Goal: Task Accomplishment & Management: Manage account settings

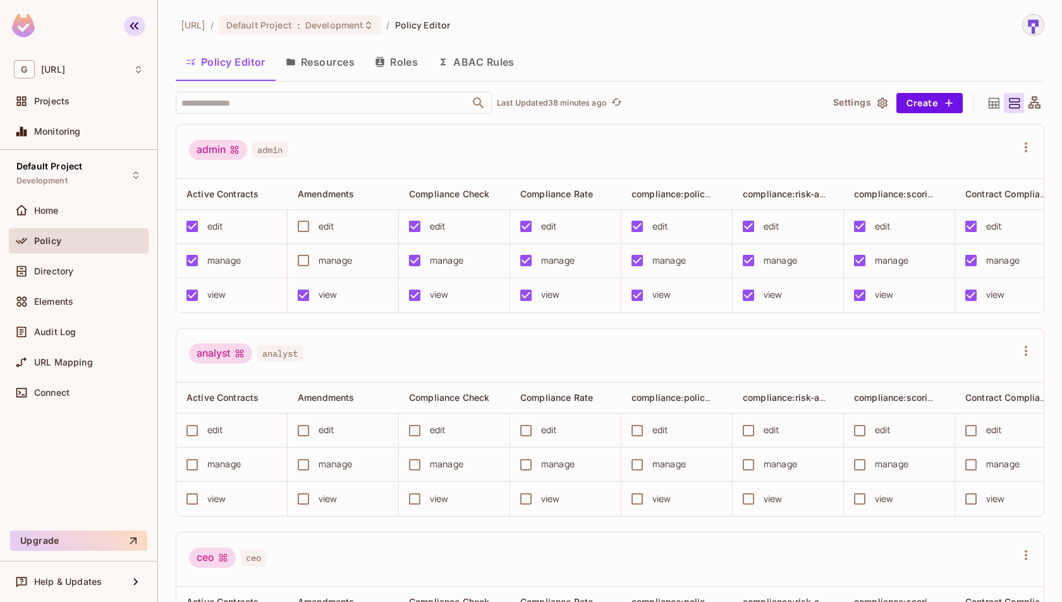
click at [145, 27] on button "button" at bounding box center [134, 26] width 21 height 20
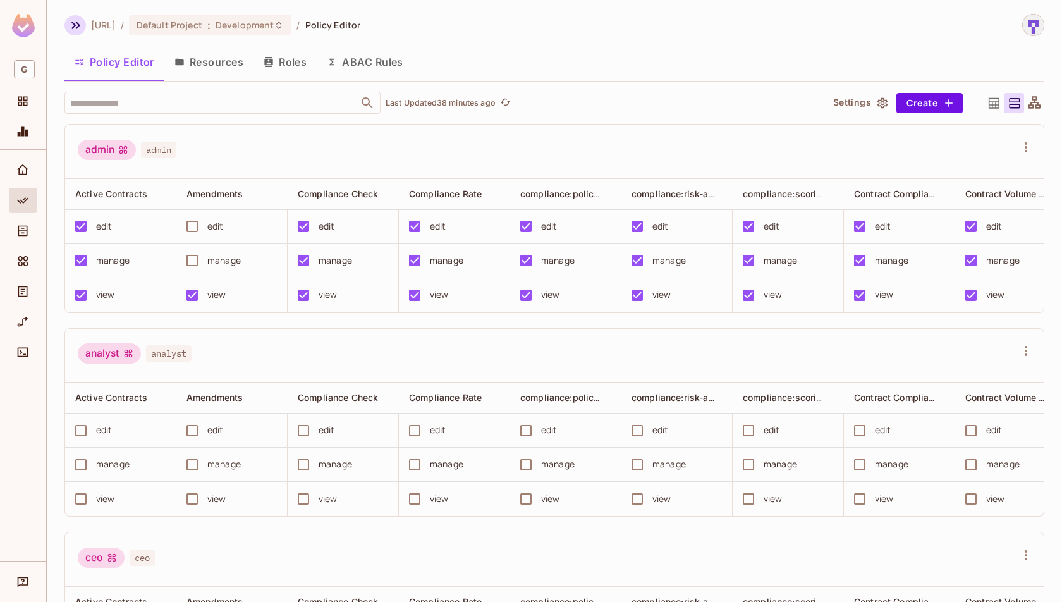
click at [70, 31] on icon "button" at bounding box center [75, 25] width 15 height 15
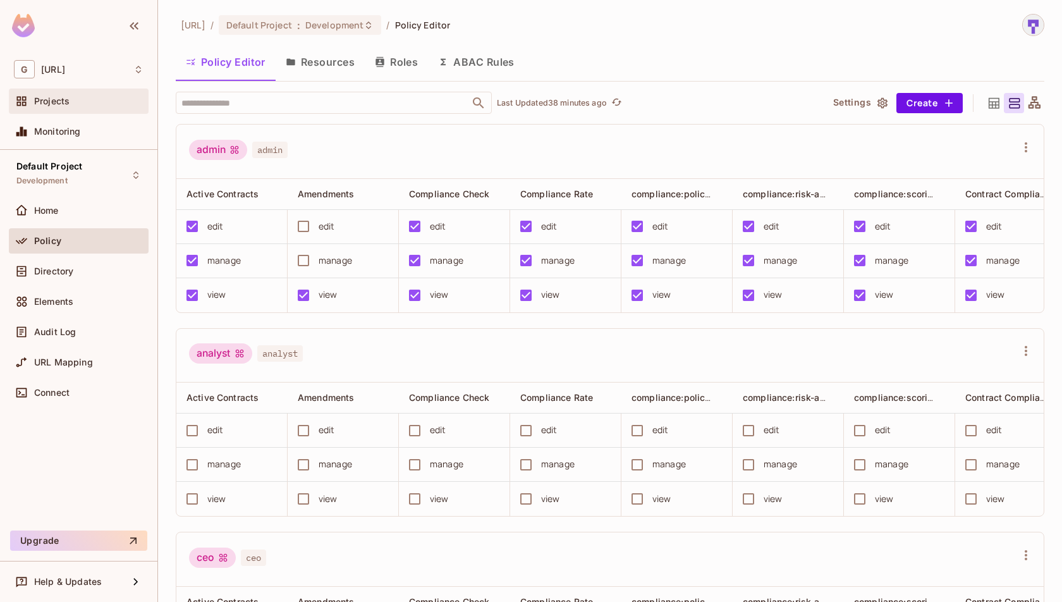
click at [81, 105] on div "Projects" at bounding box center [88, 101] width 109 height 10
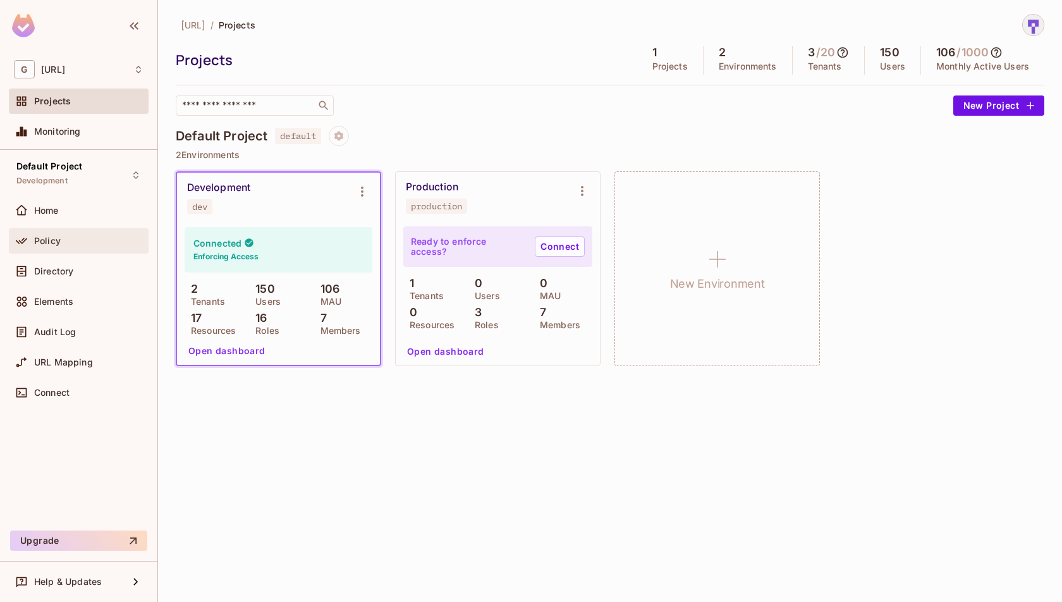
click at [71, 241] on div "Policy" at bounding box center [88, 241] width 109 height 10
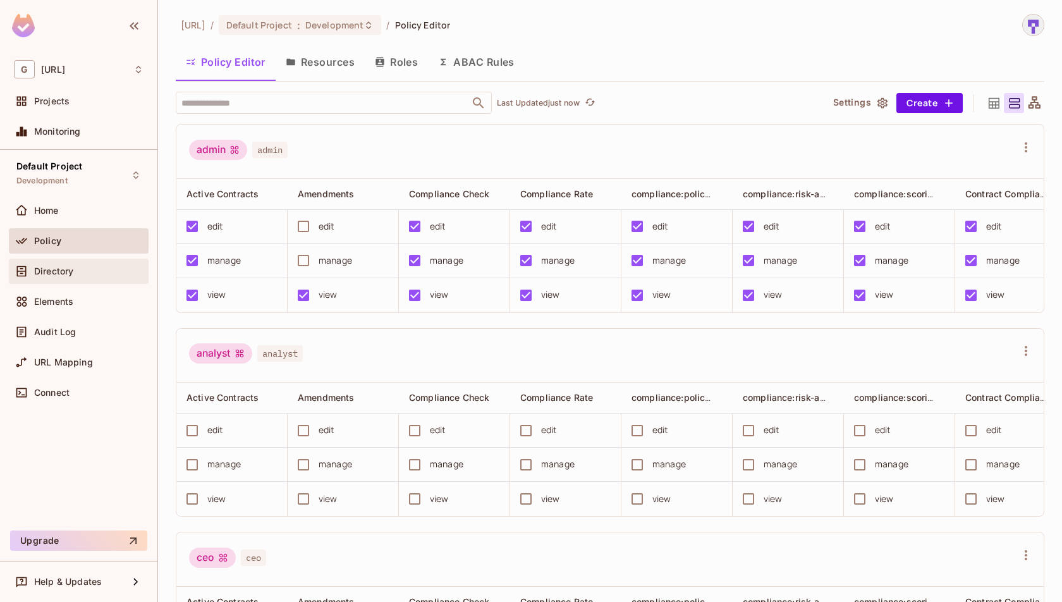
click at [91, 263] on div "Directory" at bounding box center [79, 270] width 130 height 15
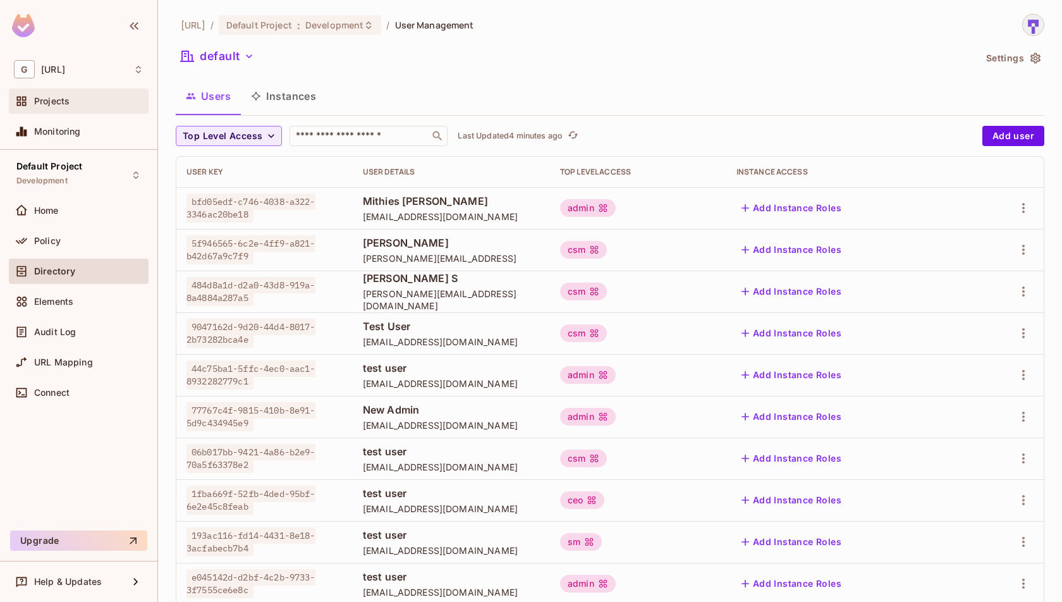
click at [76, 108] on div "Projects" at bounding box center [79, 101] width 130 height 15
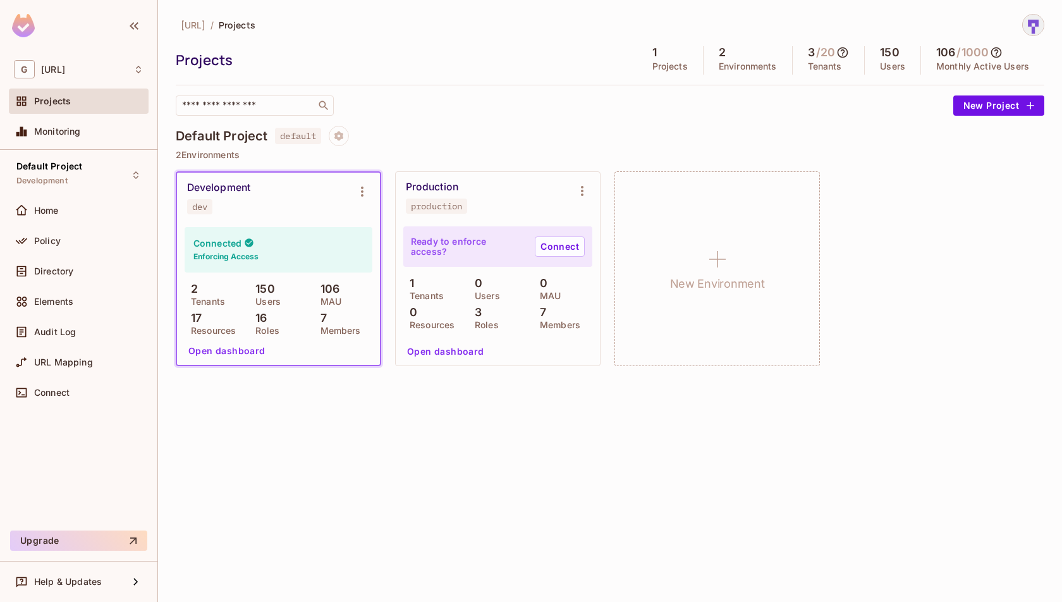
click at [486, 409] on div "[URL] / Projects Projects 1 Projects 2 Environments 3 / 20 Tenants 150 Users 10…" at bounding box center [610, 301] width 904 height 602
click at [345, 140] on button "Project settings" at bounding box center [339, 136] width 20 height 20
click at [442, 123] on div at bounding box center [531, 301] width 1062 height 602
click at [976, 109] on button "New Project" at bounding box center [998, 105] width 91 height 20
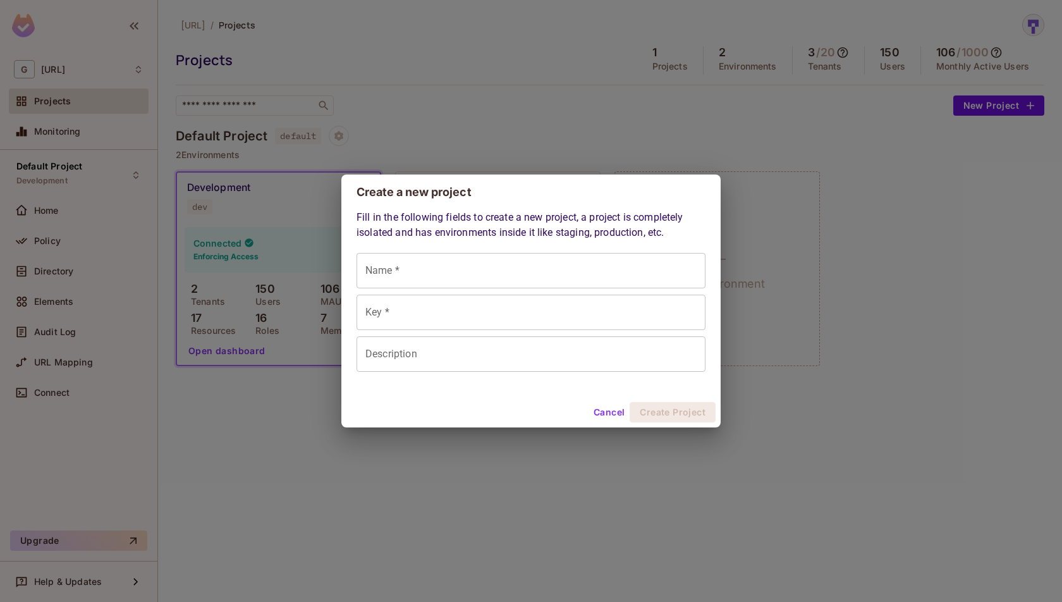
click at [607, 416] on button "Cancel" at bounding box center [608, 412] width 41 height 20
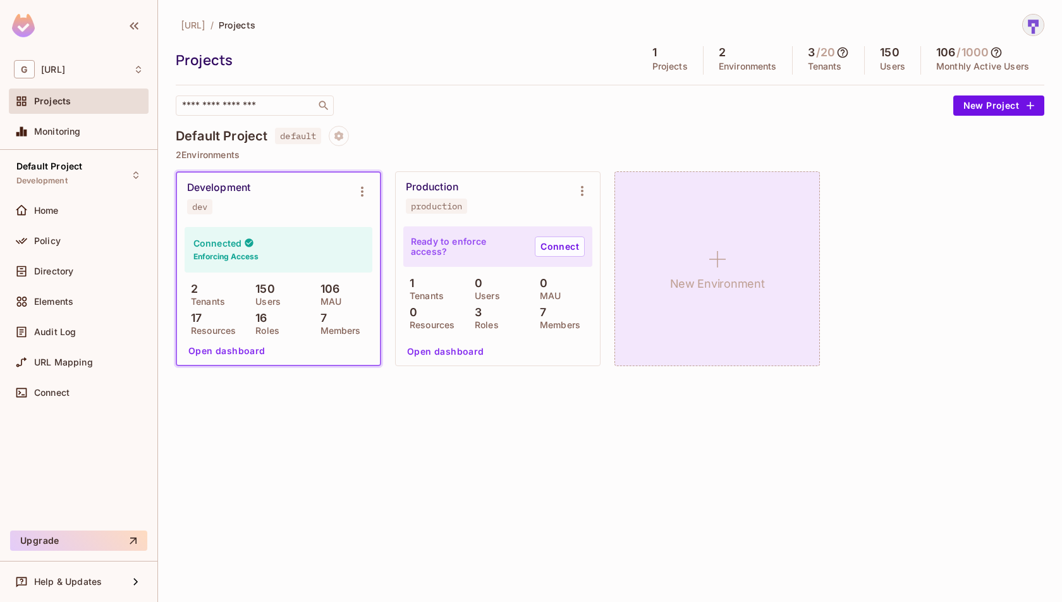
click at [704, 277] on h1 "New Environment" at bounding box center [717, 283] width 95 height 19
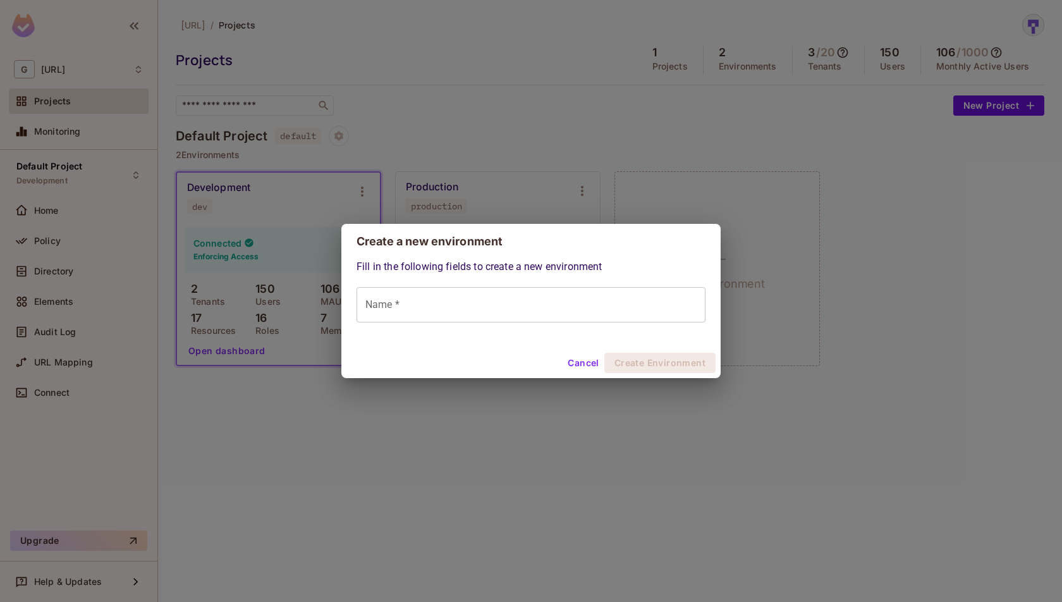
click at [596, 370] on button "Cancel" at bounding box center [582, 363] width 41 height 20
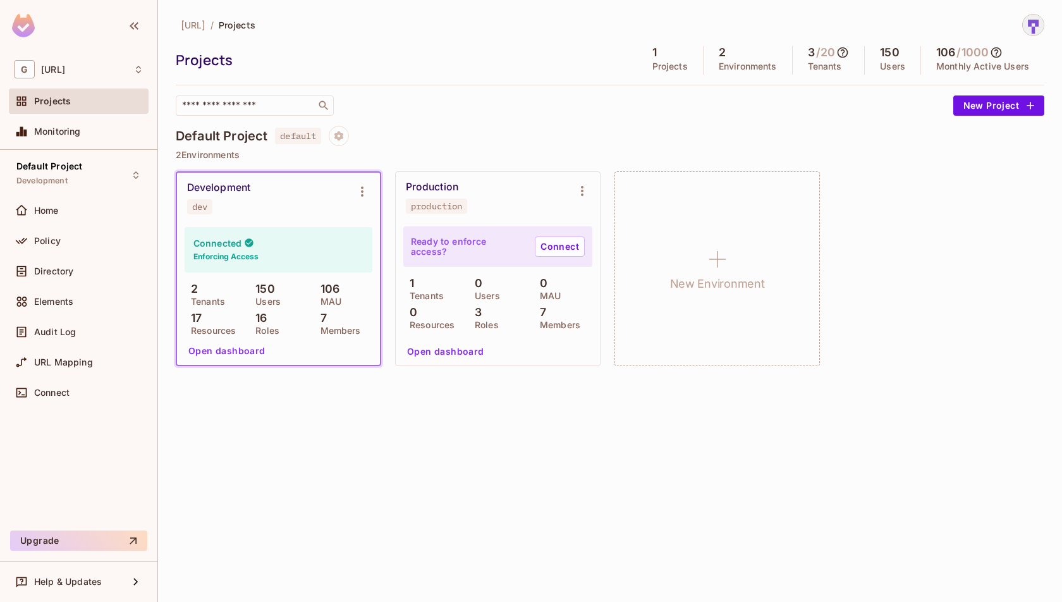
click at [636, 464] on div "[URL] / Projects Projects 1 Projects 2 Environments 3 / 20 Tenants 150 Users 10…" at bounding box center [610, 301] width 904 height 602
click at [70, 236] on div "Policy" at bounding box center [88, 241] width 109 height 10
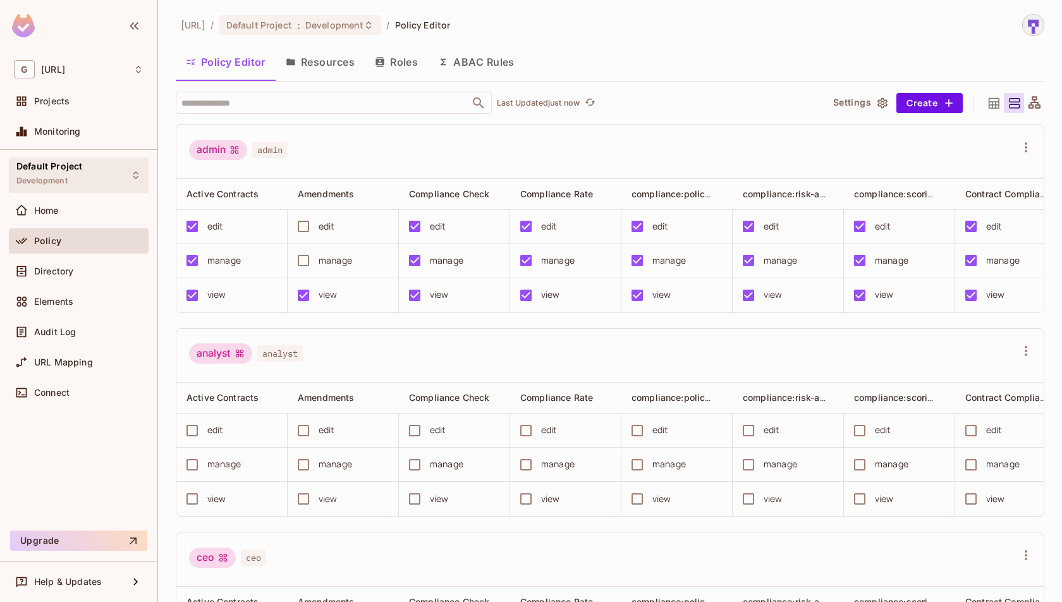
click at [63, 181] on span "Development" at bounding box center [41, 181] width 51 height 10
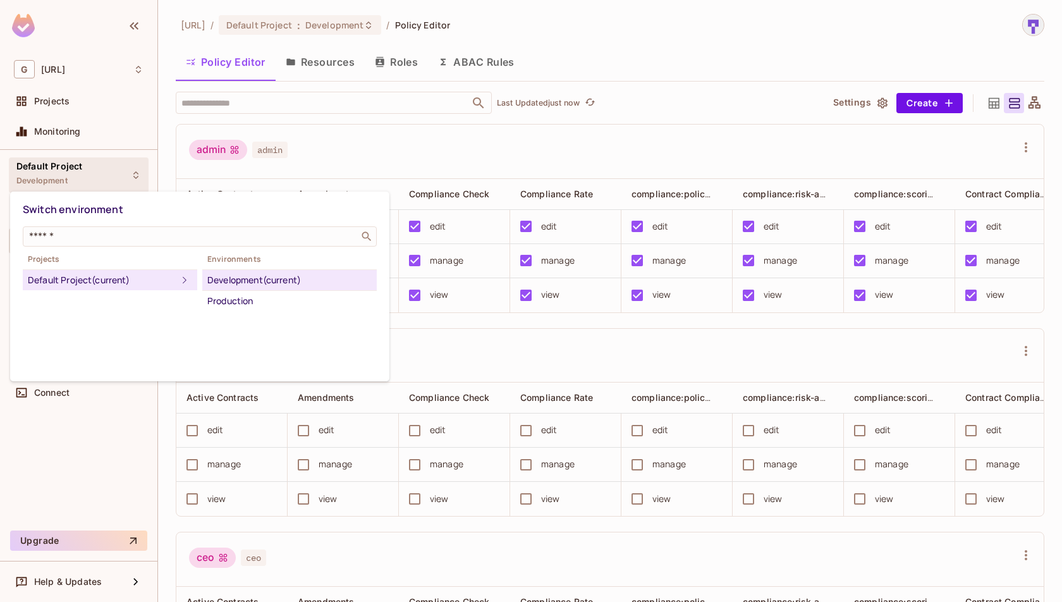
click at [63, 181] on div at bounding box center [531, 301] width 1062 height 602
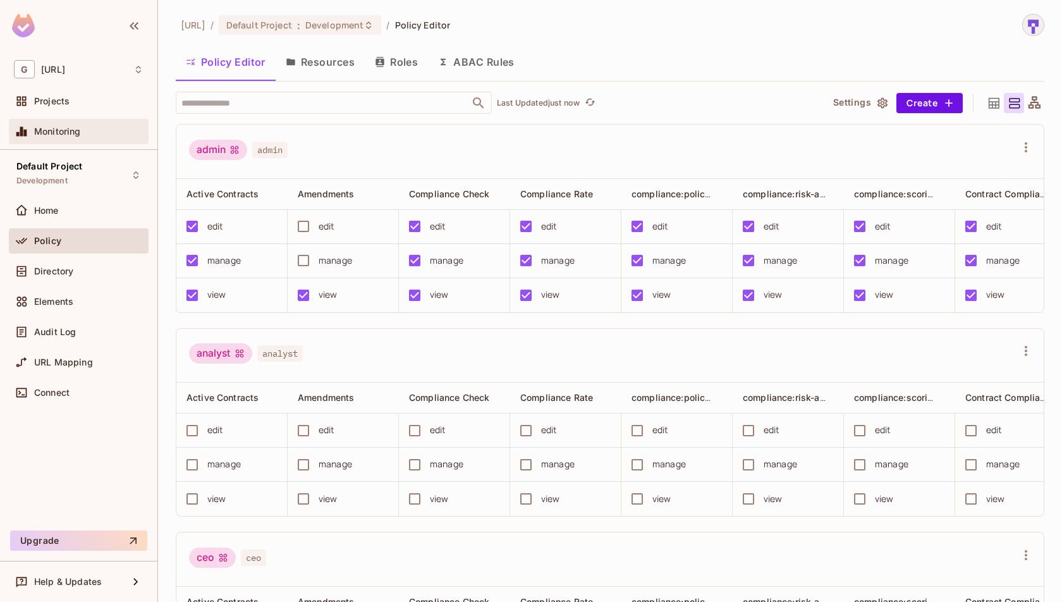
click at [58, 129] on span "Monitoring" at bounding box center [57, 131] width 47 height 10
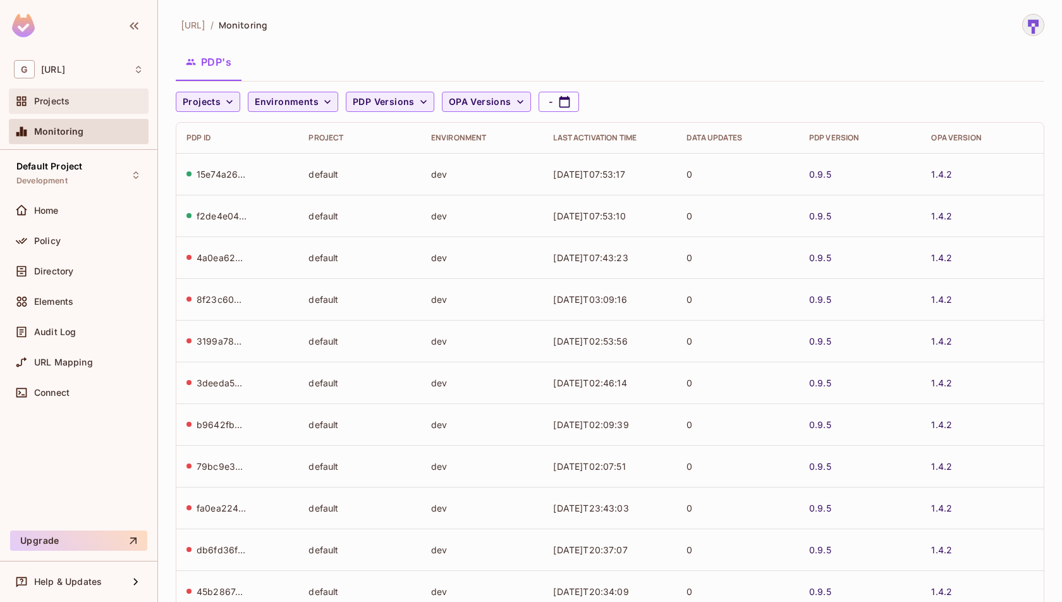
click at [31, 99] on div at bounding box center [24, 101] width 20 height 15
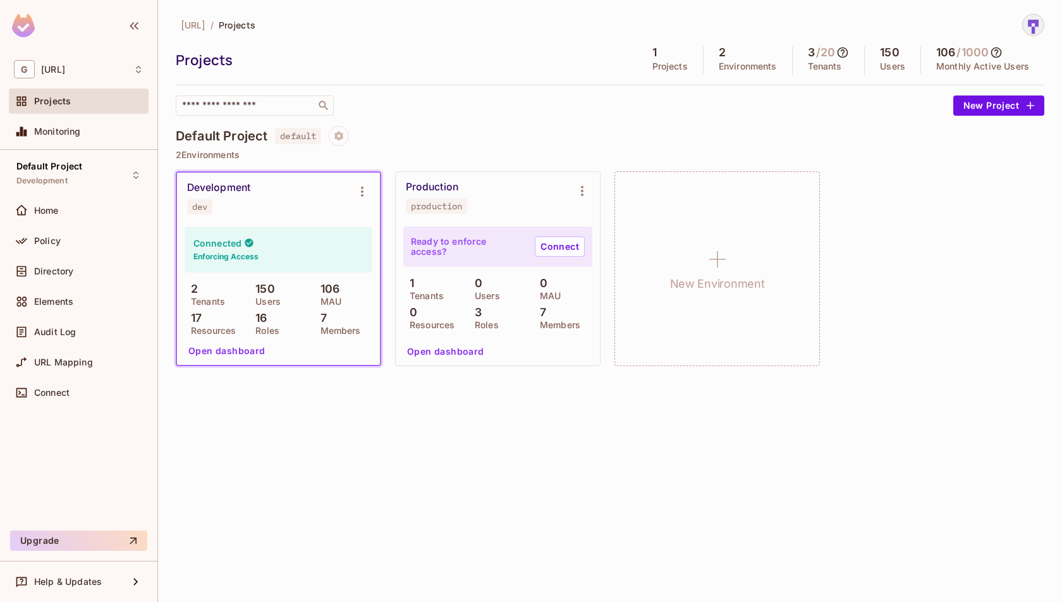
click at [372, 380] on div "[URL] / Projects Projects 1 Projects 2 Environments 3 / 20 Tenants 150 Users 10…" at bounding box center [610, 301] width 904 height 602
click at [101, 198] on div "Home" at bounding box center [79, 210] width 140 height 25
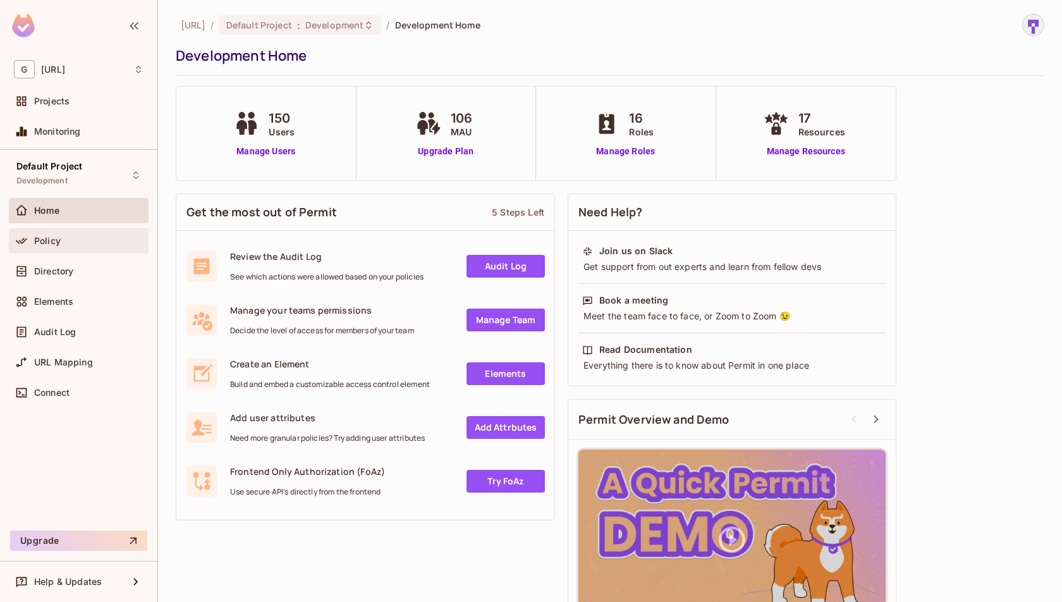
click at [78, 236] on div "Policy" at bounding box center [88, 241] width 109 height 10
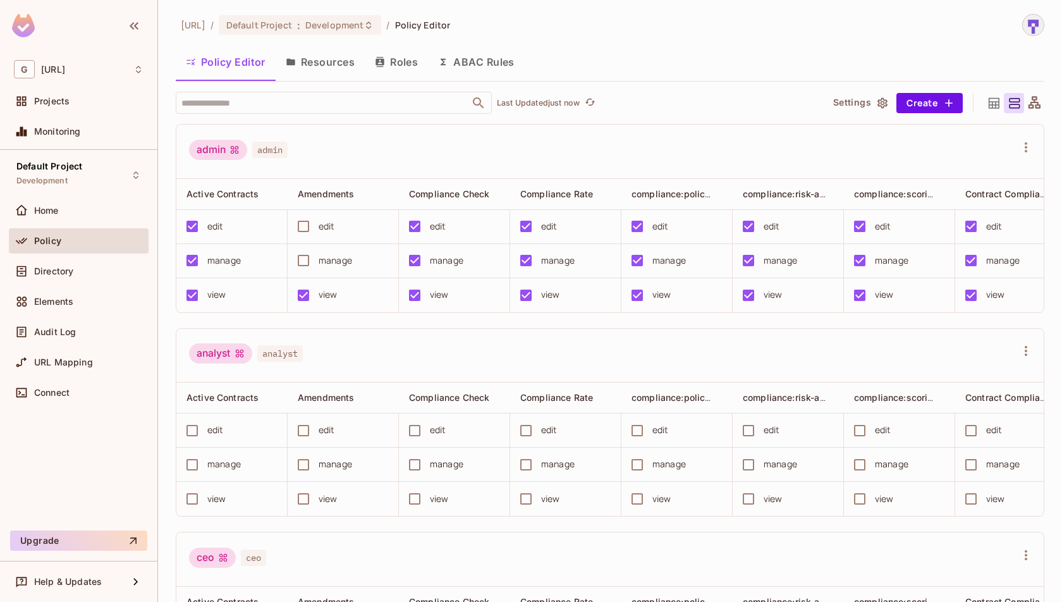
click at [341, 50] on button "Resources" at bounding box center [319, 62] width 89 height 32
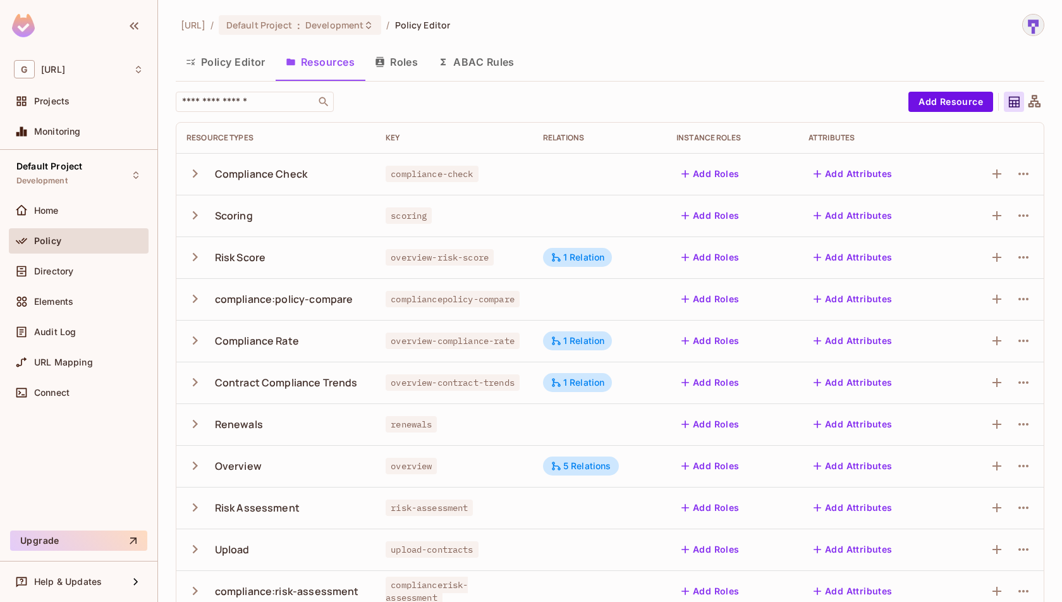
click at [403, 70] on button "Roles" at bounding box center [396, 62] width 63 height 32
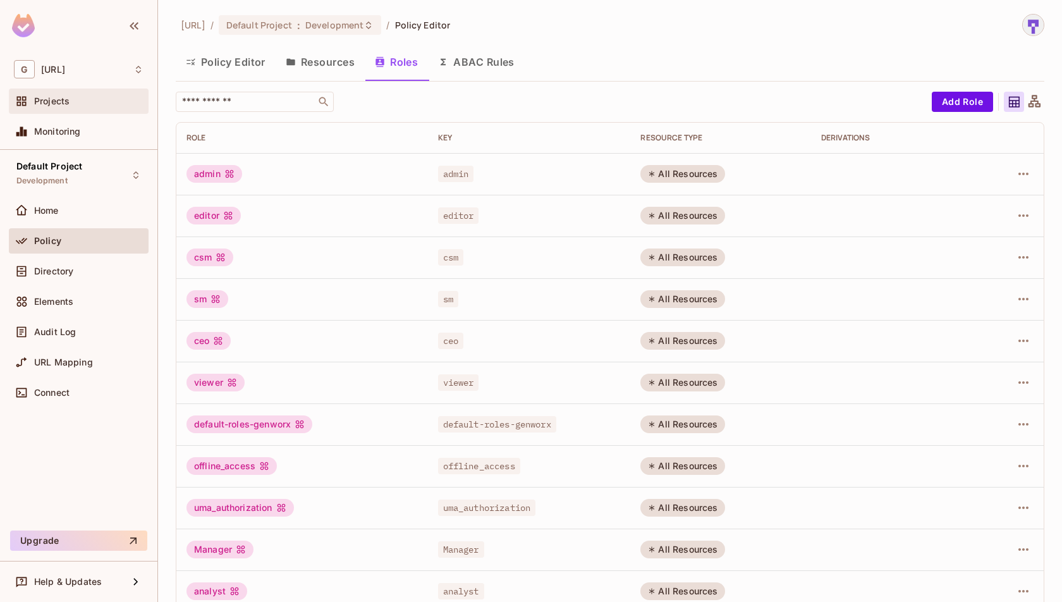
click at [67, 90] on div "Projects" at bounding box center [79, 100] width 140 height 25
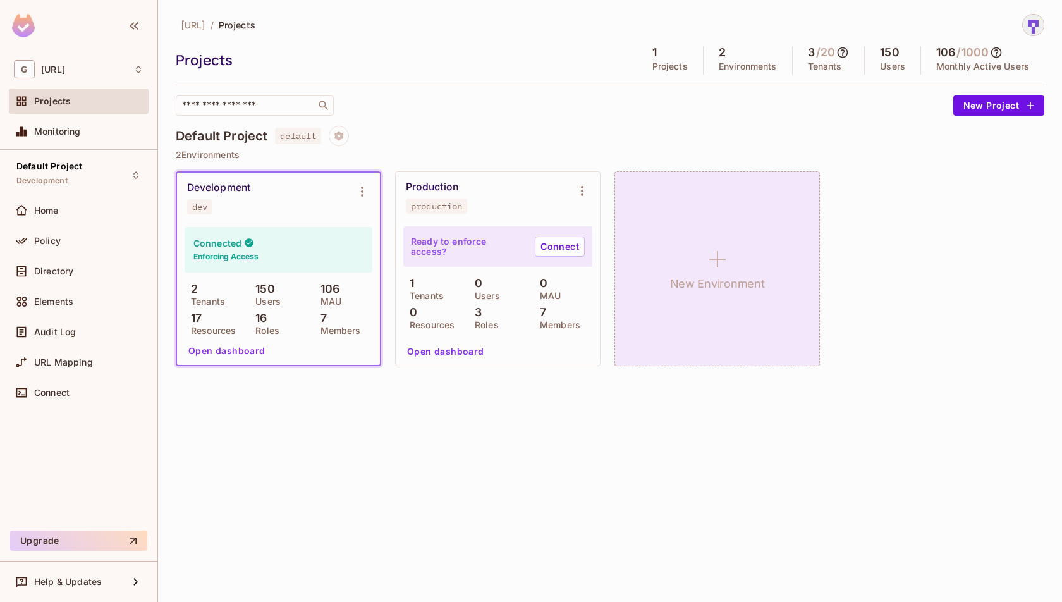
click at [737, 308] on div "New Environment" at bounding box center [716, 268] width 205 height 195
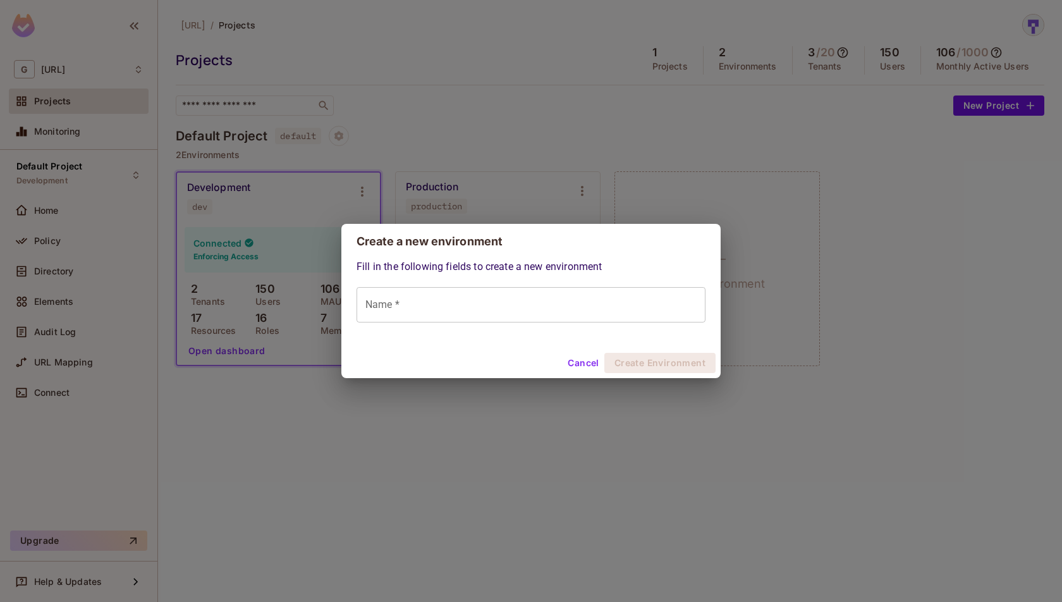
click at [610, 315] on input "Name *" at bounding box center [530, 304] width 349 height 35
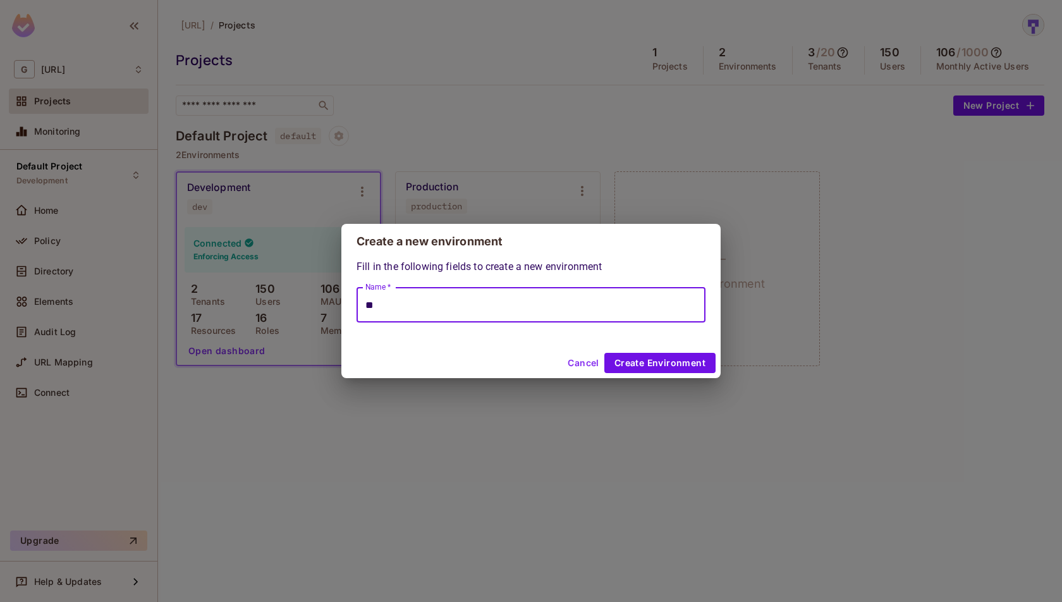
type input "*"
type input "*********"
click at [679, 368] on button "Create Environment" at bounding box center [659, 363] width 111 height 20
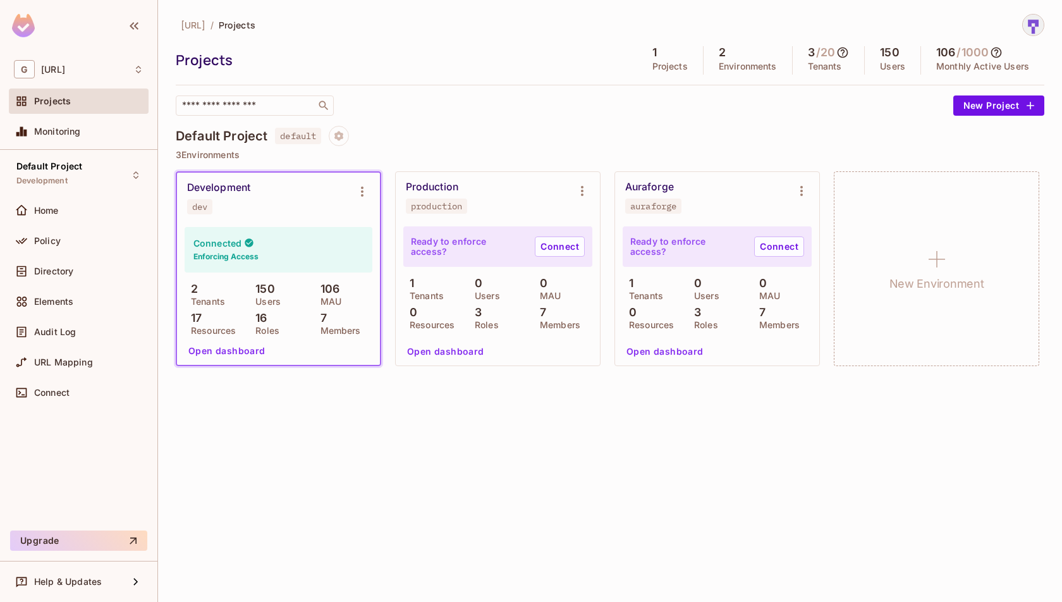
click at [658, 354] on button "Open dashboard" at bounding box center [664, 351] width 87 height 20
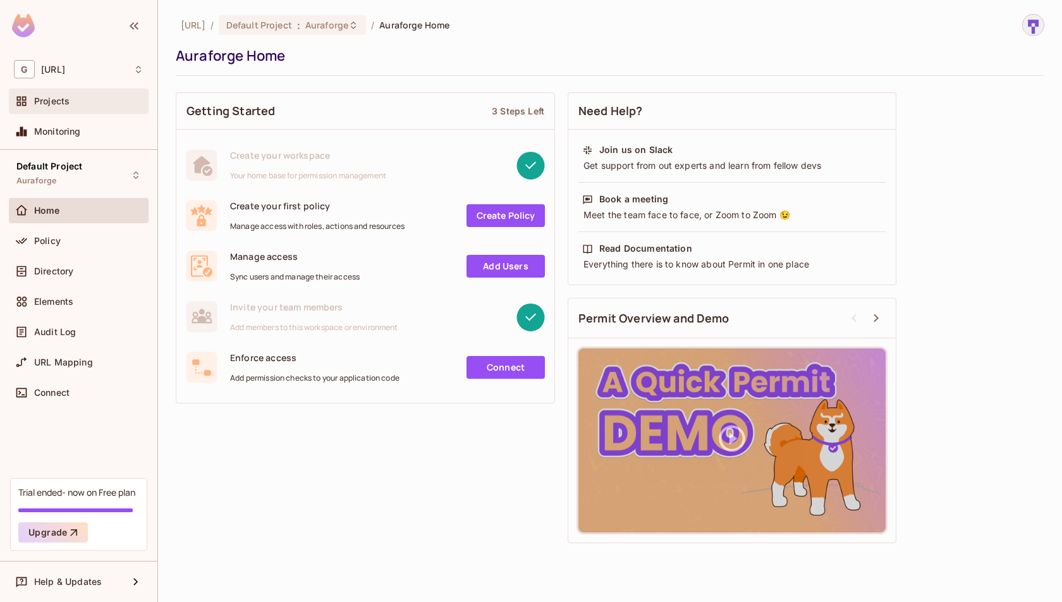
click at [64, 103] on span "Projects" at bounding box center [51, 101] width 35 height 10
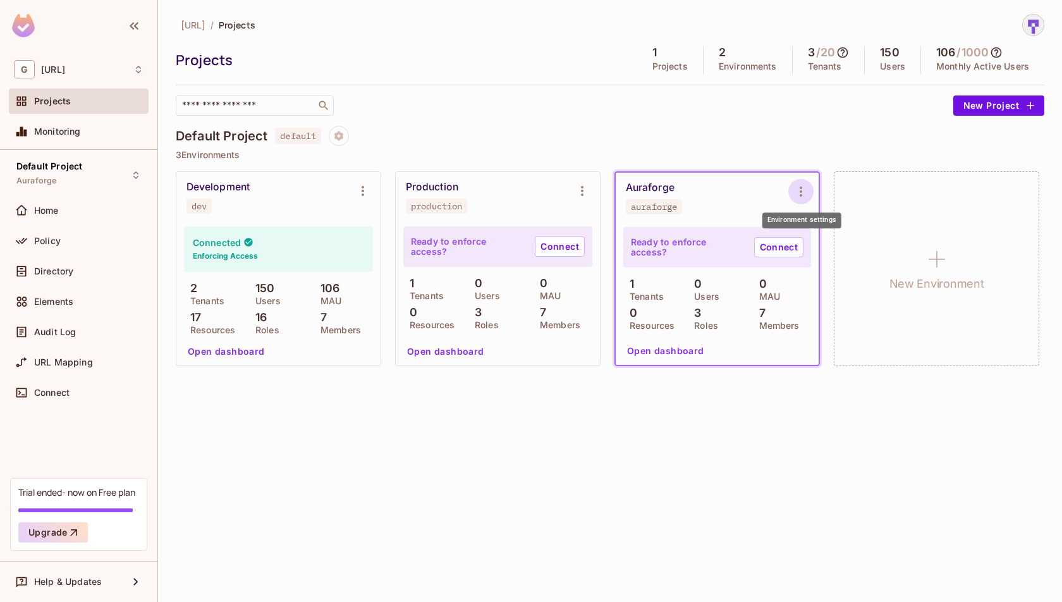
click at [804, 193] on icon "Environment settings" at bounding box center [800, 191] width 15 height 15
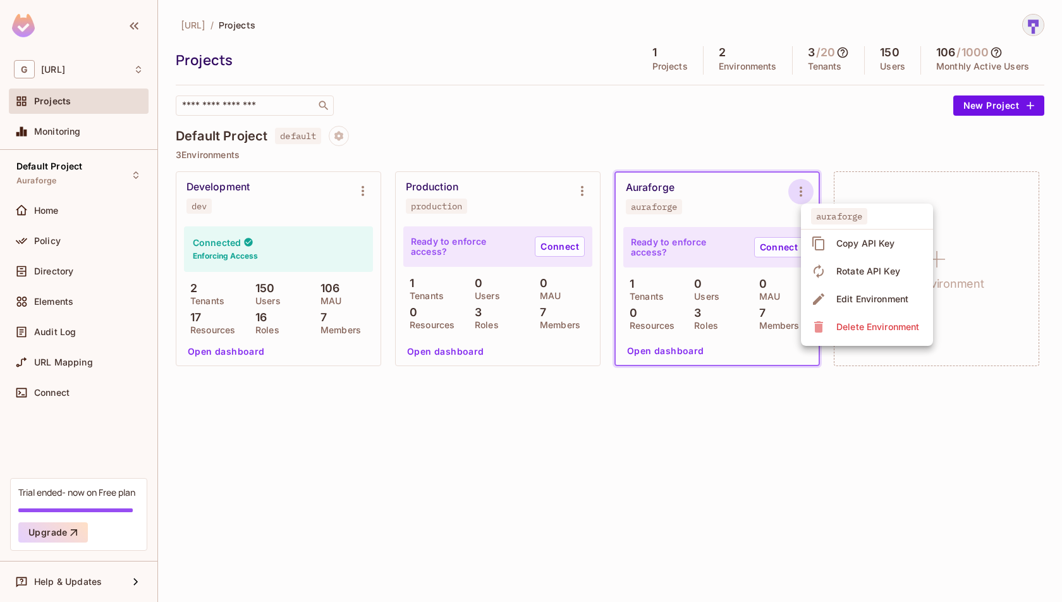
click at [847, 248] on div "Copy API Key" at bounding box center [865, 243] width 59 height 13
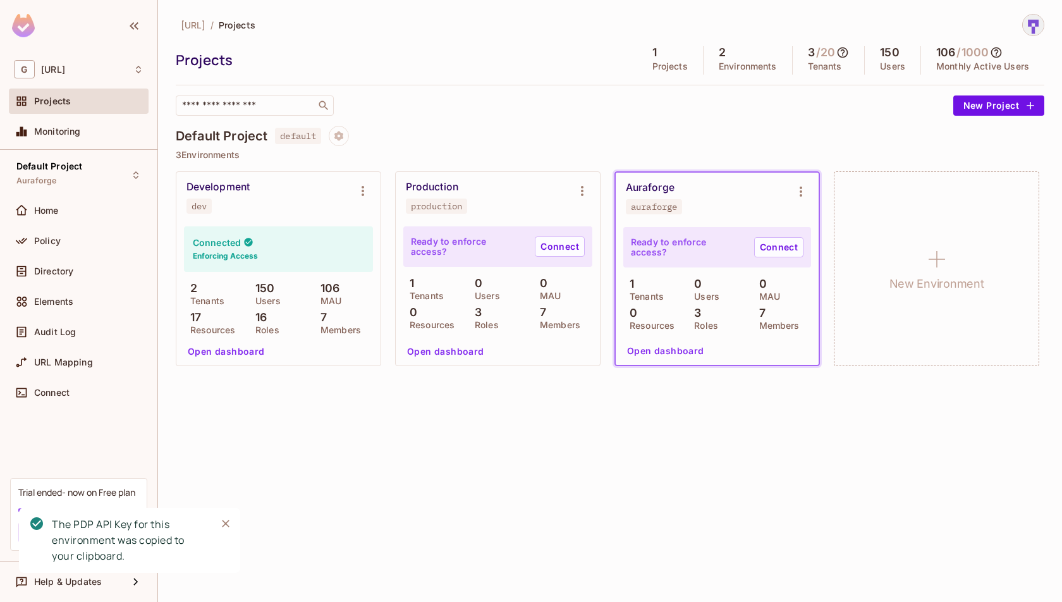
click at [826, 469] on div "[URL] / Projects Projects 1 Projects 2 Environments 3 / 20 Tenants 150 Users 10…" at bounding box center [610, 301] width 904 height 602
click at [784, 250] on link "Connect" at bounding box center [778, 247] width 49 height 20
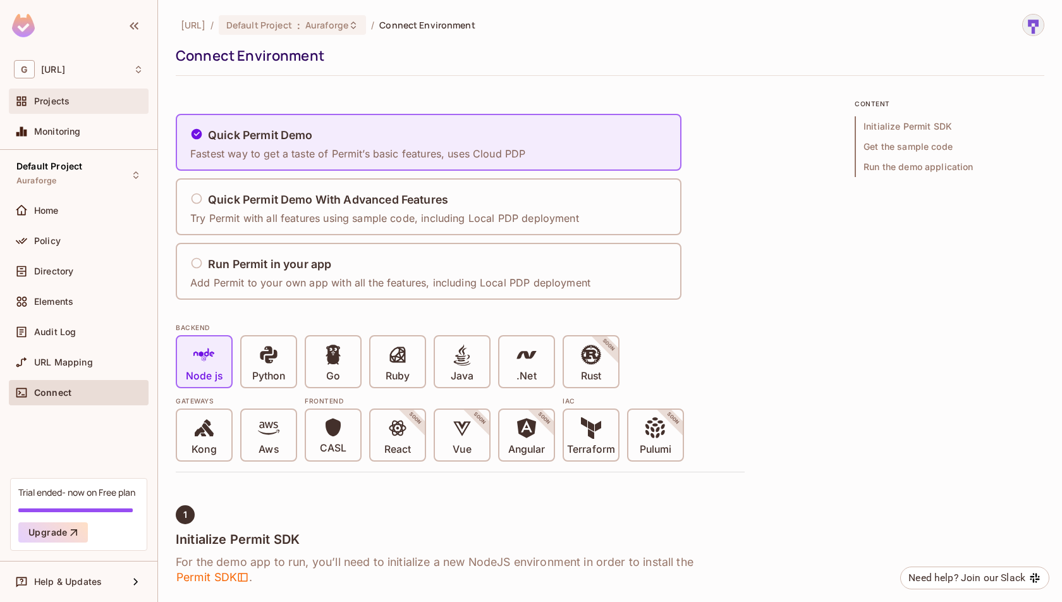
click at [68, 107] on div "Projects" at bounding box center [79, 101] width 130 height 15
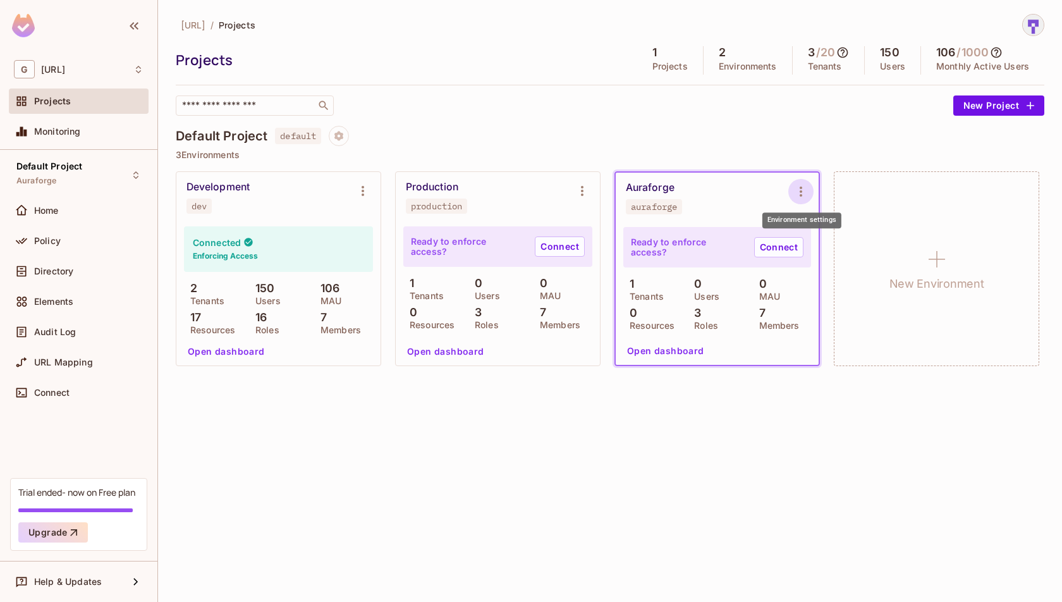
click at [799, 195] on icon "Environment settings" at bounding box center [800, 191] width 15 height 15
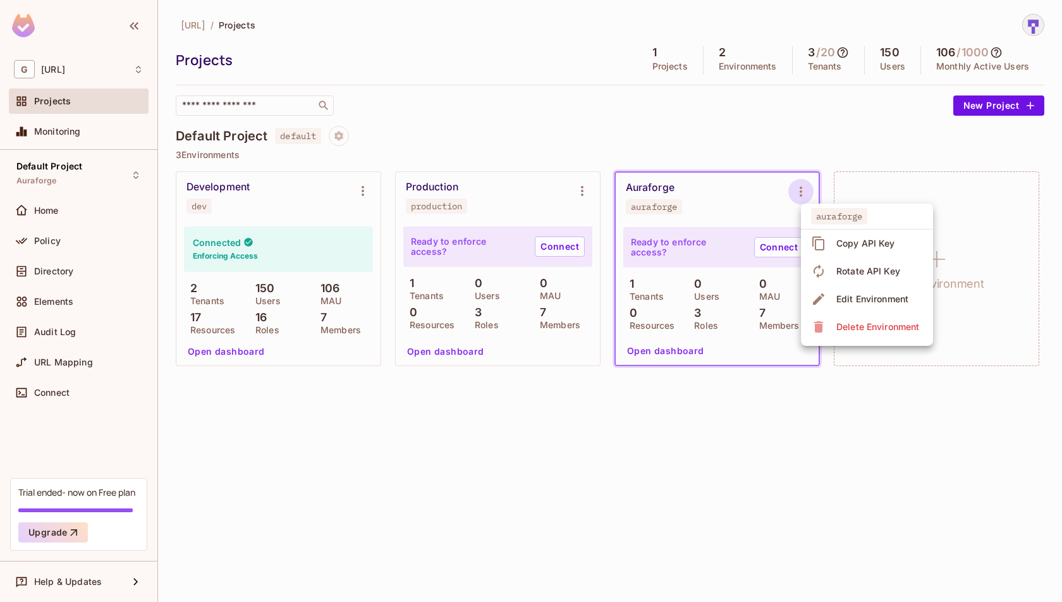
click at [824, 332] on icon at bounding box center [818, 326] width 15 height 15
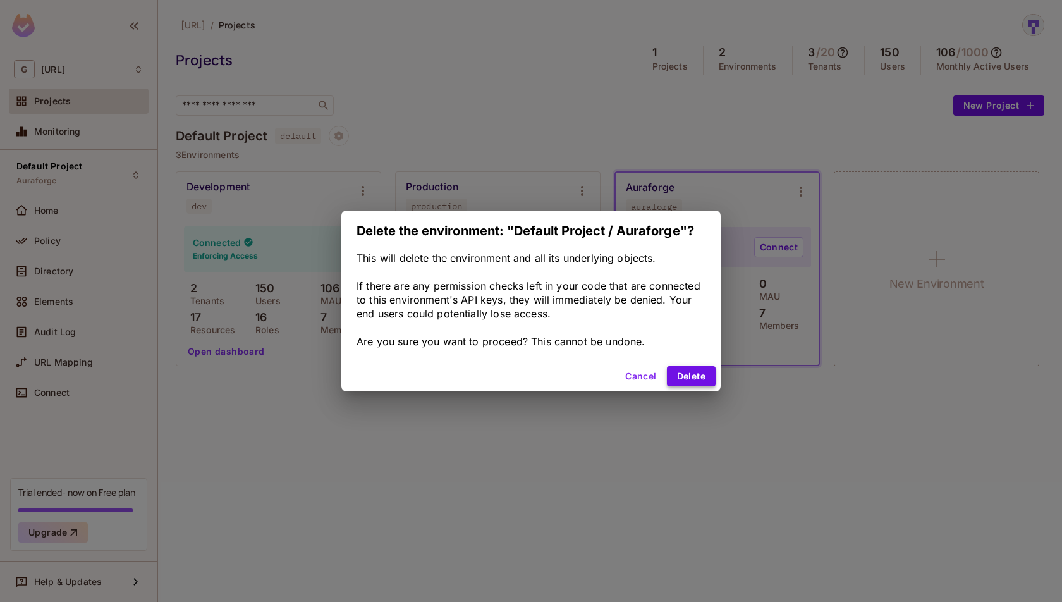
click at [686, 375] on button "Delete" at bounding box center [691, 376] width 49 height 20
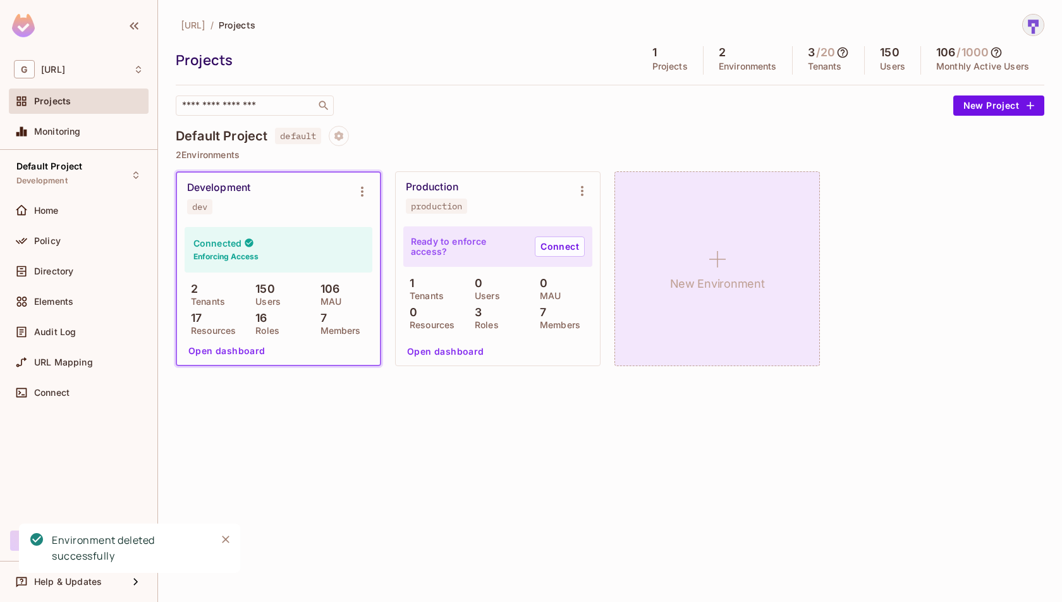
click at [714, 291] on h1 "New Environment" at bounding box center [717, 283] width 95 height 19
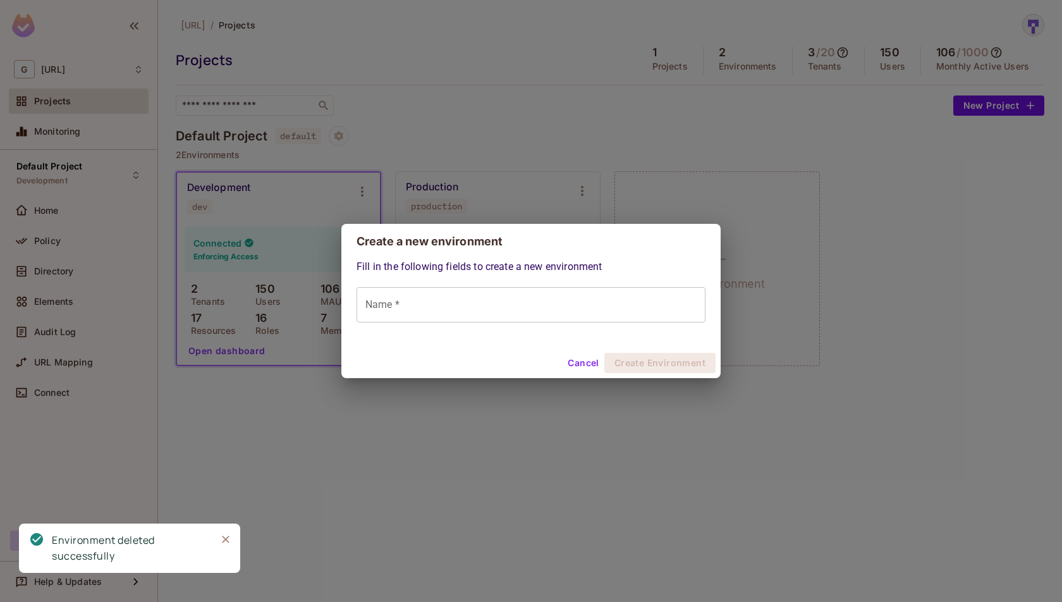
click at [583, 315] on input "Name *" at bounding box center [530, 304] width 349 height 35
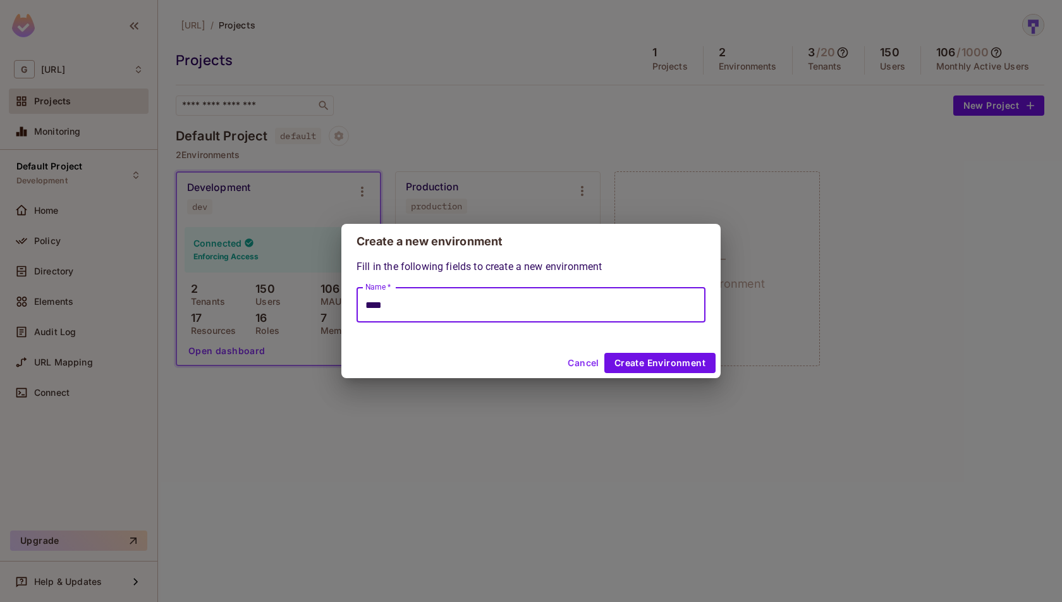
type input "*********"
click at [691, 364] on button "Create Environment" at bounding box center [659, 363] width 111 height 20
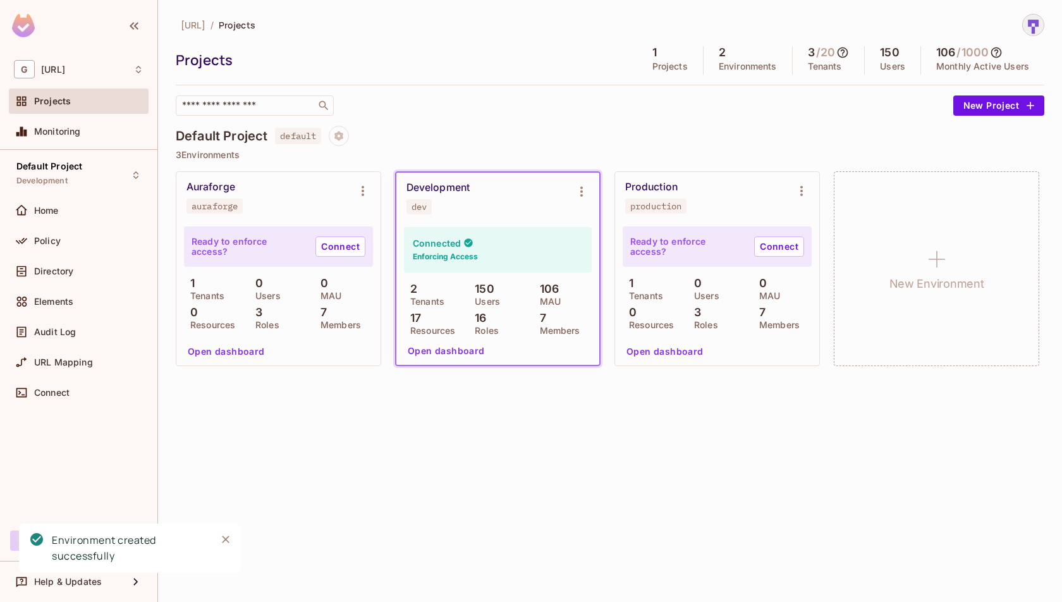
click at [736, 456] on div "[URL] / Projects Projects 1 Projects 2 Environments 3 / 20 Tenants 150 Users 10…" at bounding box center [610, 301] width 904 height 602
click at [339, 248] on link "Connect" at bounding box center [340, 246] width 50 height 20
click at [408, 487] on div "[URL] / Projects Projects 1 Projects 2 Environments 3 / 20 Tenants 150 Users 10…" at bounding box center [610, 301] width 904 height 602
click at [457, 186] on div "Development" at bounding box center [437, 187] width 63 height 13
